Goal: Transaction & Acquisition: Purchase product/service

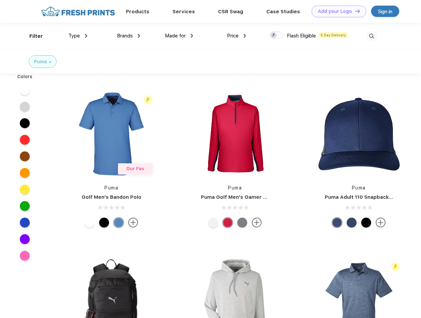
click at [337, 11] on link "Add your Logo Design Tool" at bounding box center [339, 12] width 55 height 12
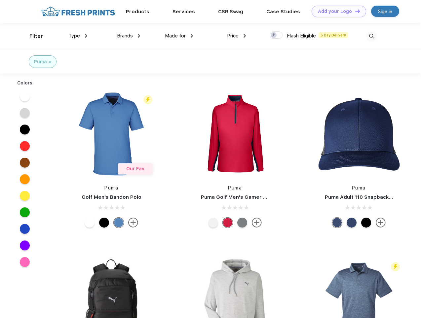
click at [0, 0] on div "Design Tool" at bounding box center [0, 0] width 0 height 0
click at [355, 11] on link "Add your Logo Design Tool" at bounding box center [339, 12] width 55 height 12
click at [32, 36] on div "Filter" at bounding box center [36, 36] width 14 height 8
click at [78, 36] on span "Type" at bounding box center [74, 36] width 12 height 6
click at [129, 36] on span "Brands" at bounding box center [125, 36] width 16 height 6
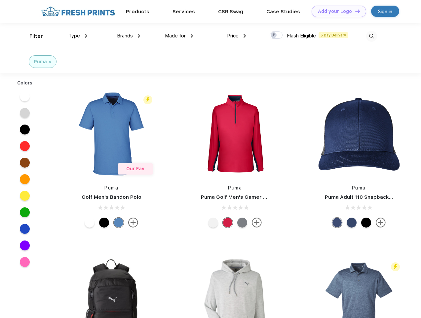
click at [179, 36] on span "Made for" at bounding box center [175, 36] width 21 height 6
click at [237, 36] on span "Price" at bounding box center [233, 36] width 12 height 6
click at [277, 35] on div at bounding box center [276, 34] width 13 height 7
click at [274, 35] on input "checkbox" at bounding box center [272, 33] width 4 height 4
click at [372, 36] on img at bounding box center [372, 36] width 11 height 11
